Goal: Transaction & Acquisition: Purchase product/service

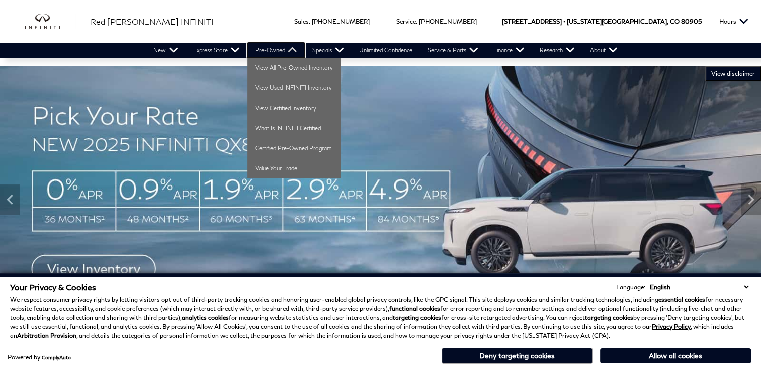
click at [268, 53] on link "Pre-Owned" at bounding box center [275, 50] width 57 height 15
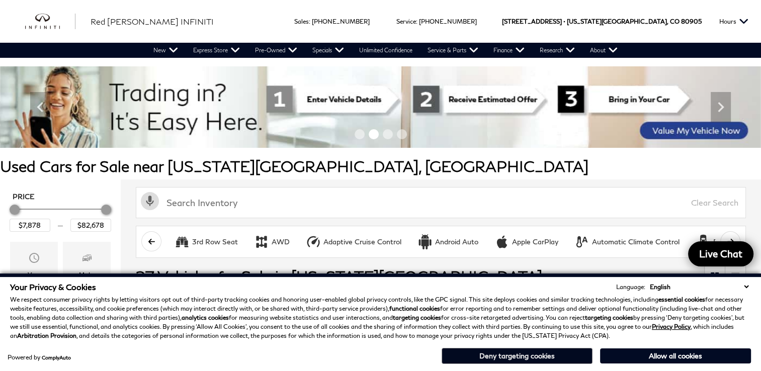
click at [523, 359] on button "Deny targeting cookies" at bounding box center [516, 356] width 151 height 16
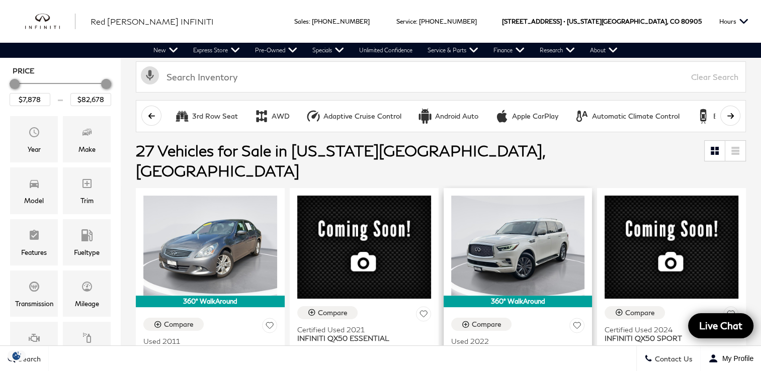
scroll to position [101, 0]
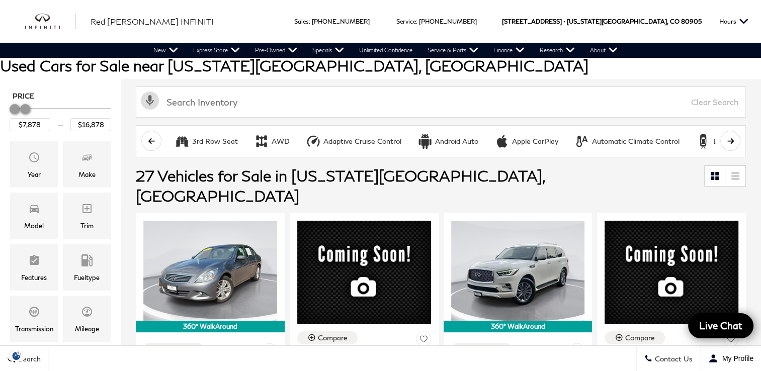
drag, startPoint x: 109, startPoint y: 114, endPoint x: 30, endPoint y: 116, distance: 79.0
click at [29, 116] on div "Price" at bounding box center [61, 110] width 102 height 18
type input "$17,878"
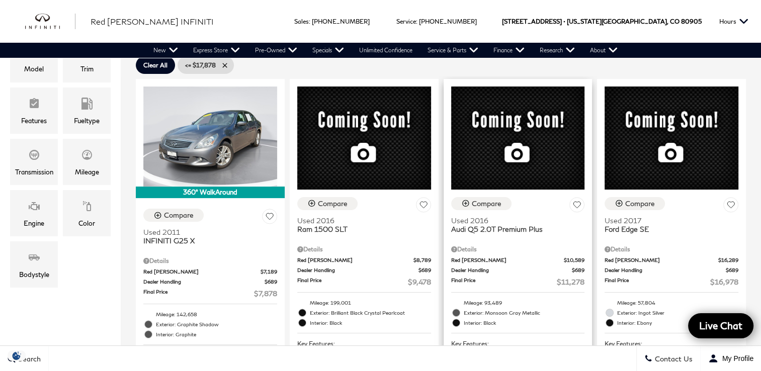
scroll to position [251, 0]
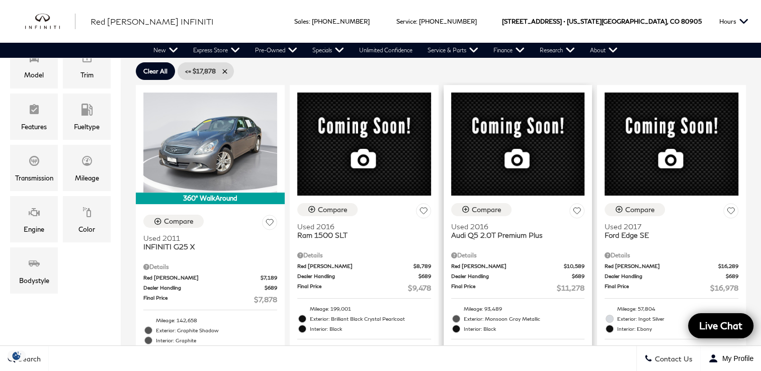
click at [491, 196] on div "Compare Used 2016 Audi Q5 2.0T Premium Plus Details Red Noland Price $10,589 De…" at bounding box center [517, 296] width 149 height 200
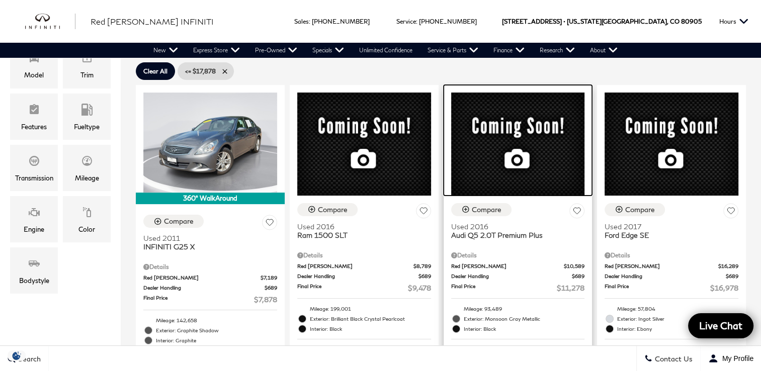
click at [503, 131] on div at bounding box center [517, 140] width 149 height 111
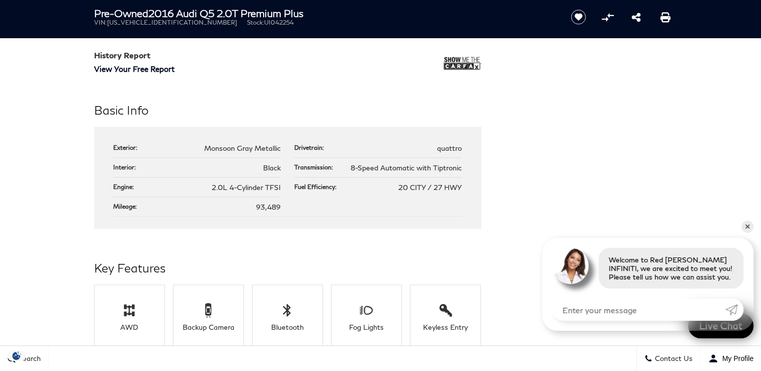
scroll to position [905, 0]
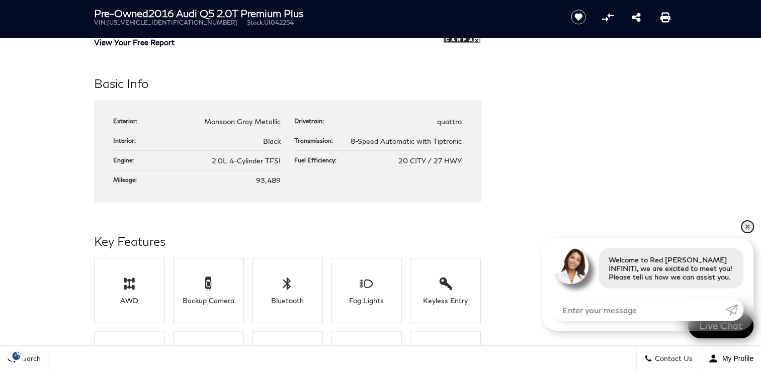
click at [746, 227] on link "✕" at bounding box center [747, 227] width 12 height 12
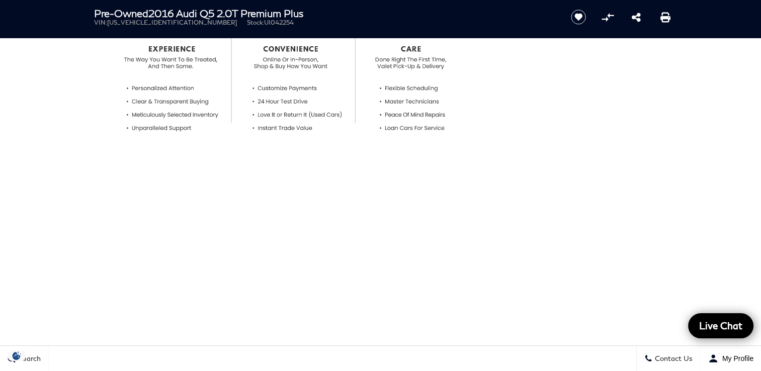
scroll to position [402, 0]
